Goal: Information Seeking & Learning: Learn about a topic

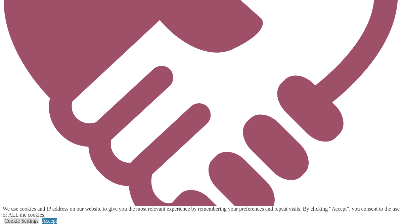
scroll to position [2647, 0]
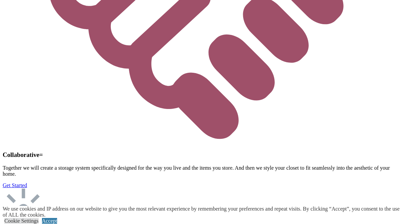
scroll to position [2590, 0]
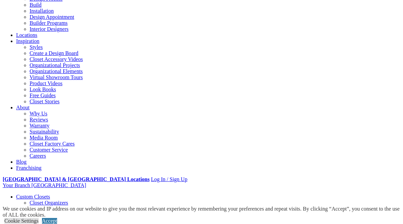
scroll to position [85, 0]
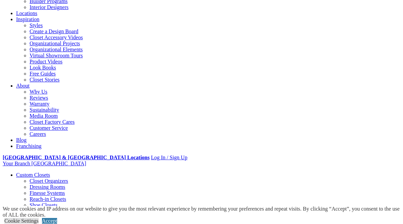
scroll to position [106, 0]
